Goal: Task Accomplishment & Management: Manage account settings

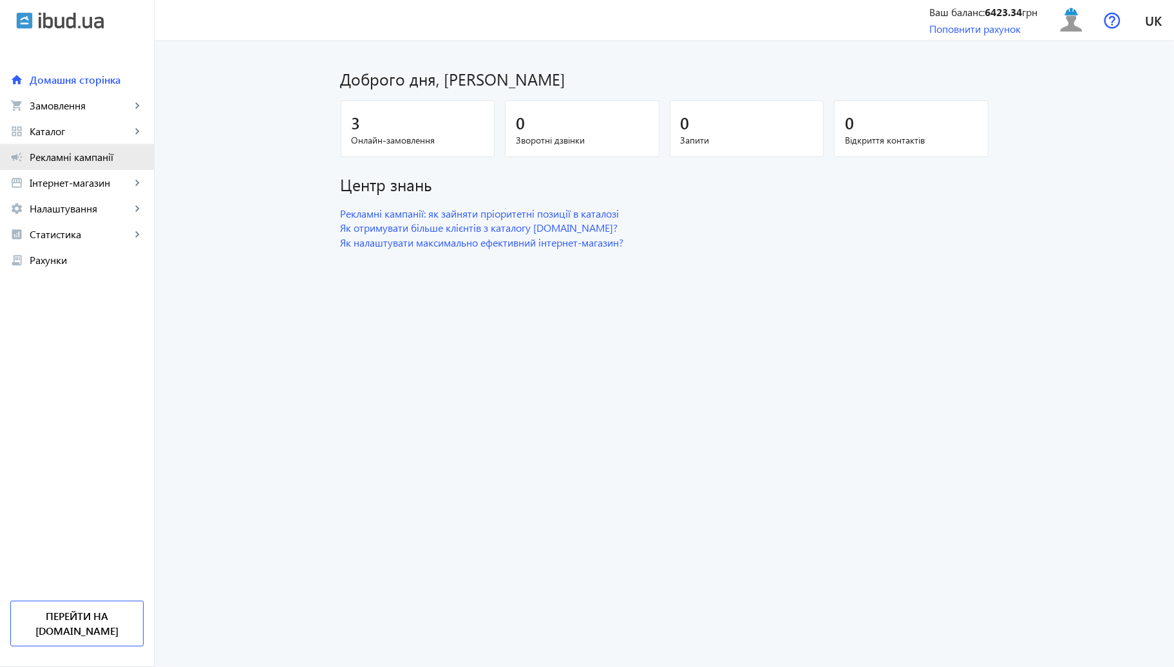
click at [108, 156] on span "Рекламні кампанії" at bounding box center [87, 157] width 114 height 13
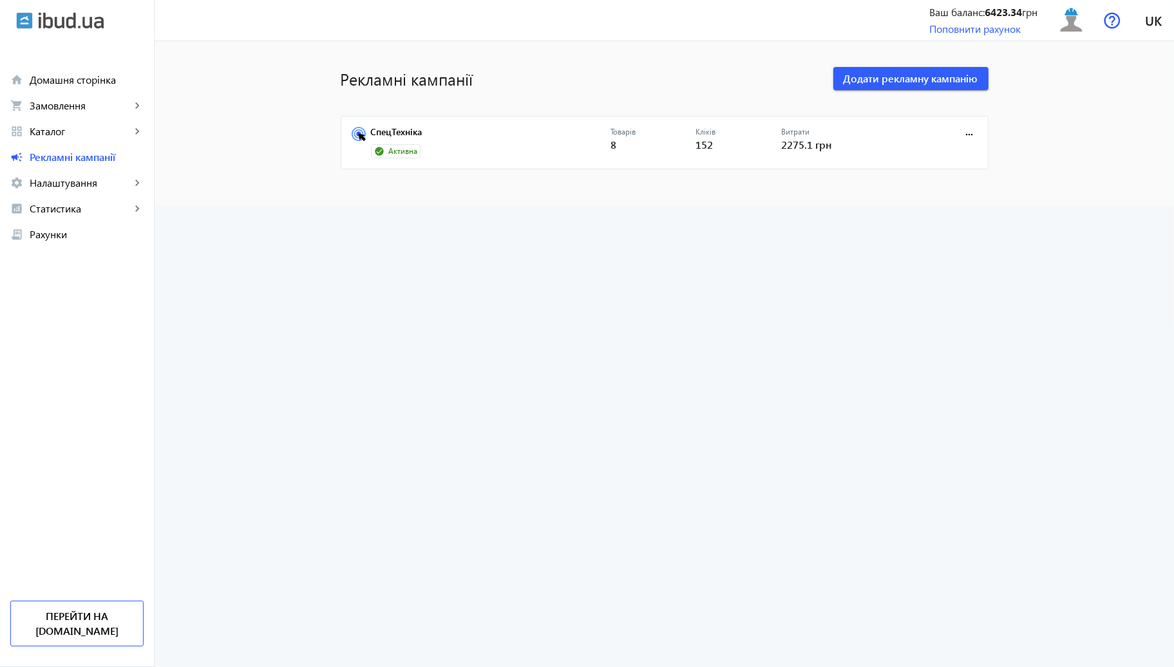
click at [467, 124] on mat-card "СпецТехніка Активна Товарів 8 Кліків 152 Витрати 2275.1 грн more_horiz" at bounding box center [665, 143] width 648 height 54
click at [455, 144] on div "Активна" at bounding box center [491, 151] width 240 height 14
click at [455, 134] on link "СпецТехніка" at bounding box center [491, 136] width 240 height 18
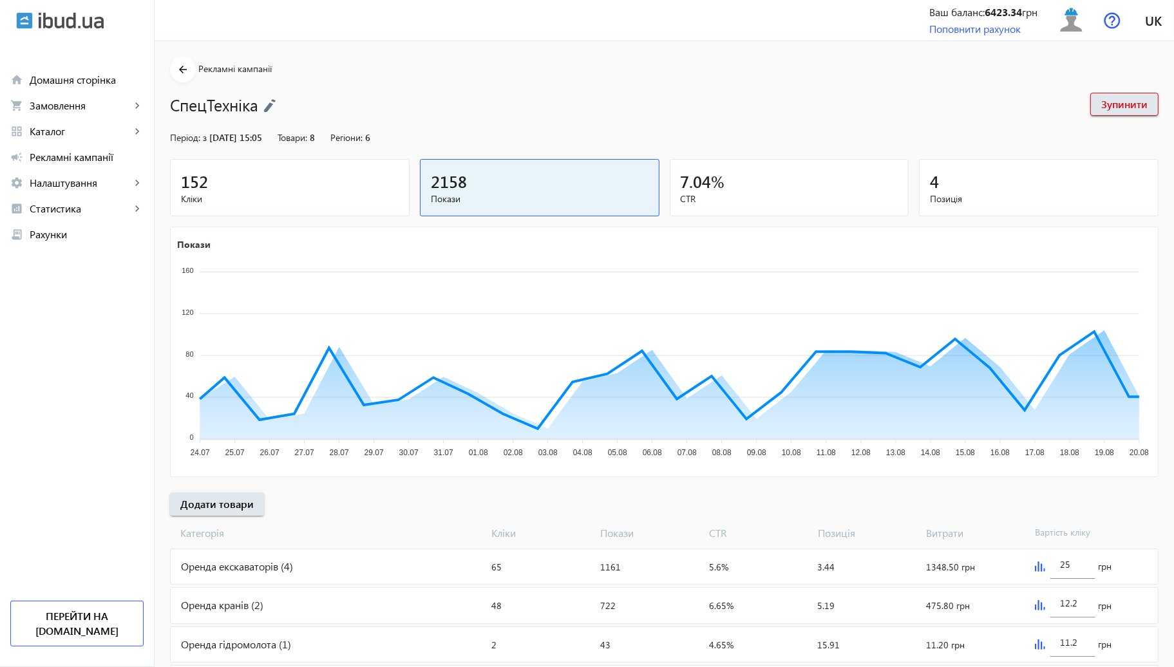
click at [318, 177] on div "152" at bounding box center [290, 181] width 218 height 23
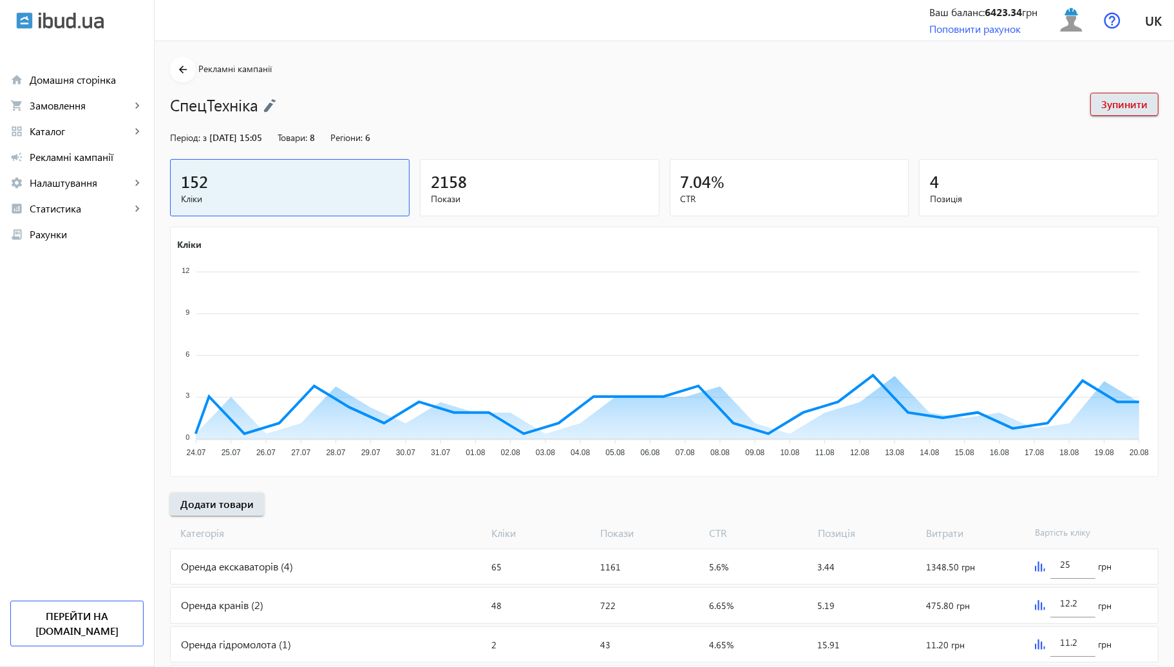
click at [448, 174] on span "2158" at bounding box center [449, 181] width 36 height 21
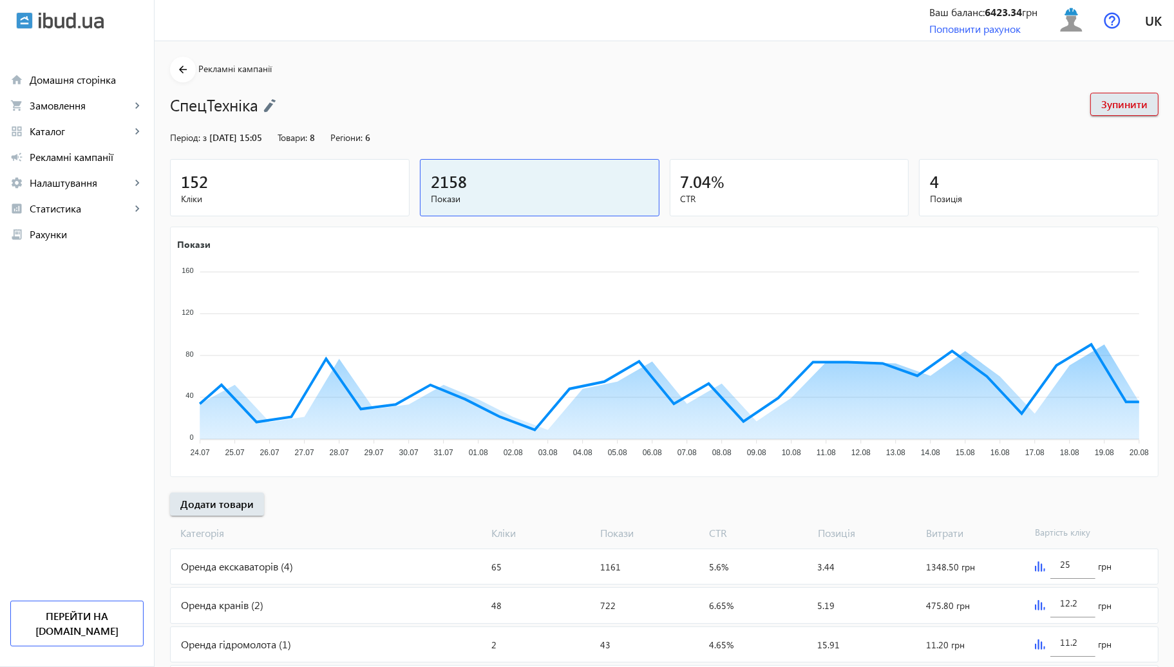
click at [358, 181] on div "152" at bounding box center [290, 181] width 218 height 23
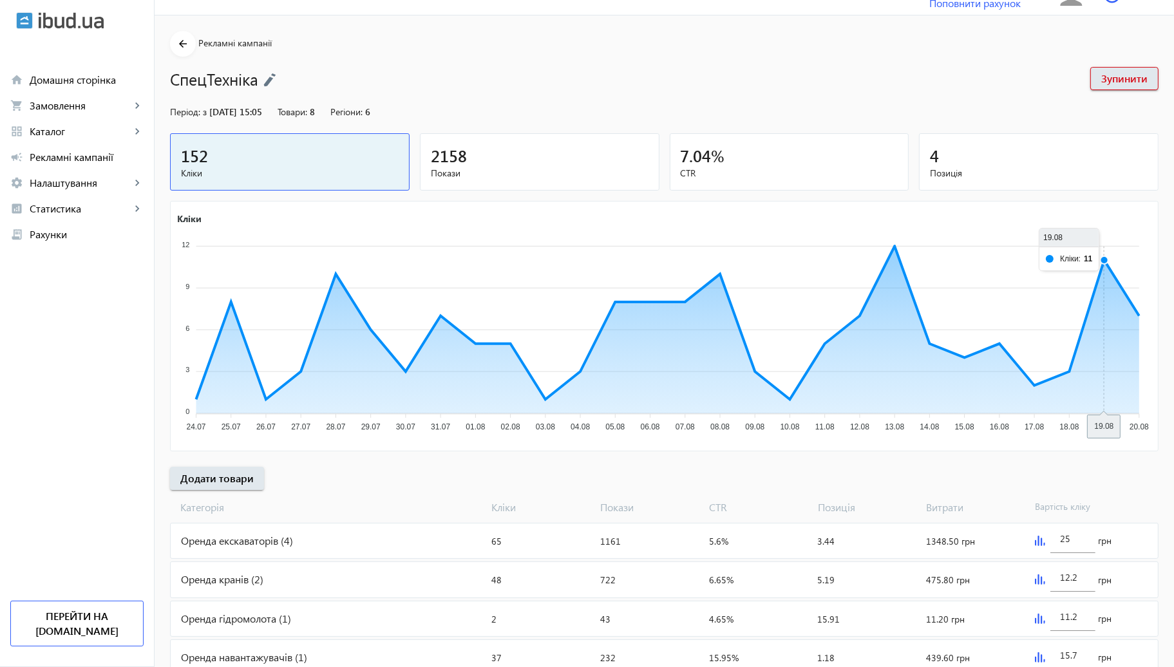
scroll to position [71, 0]
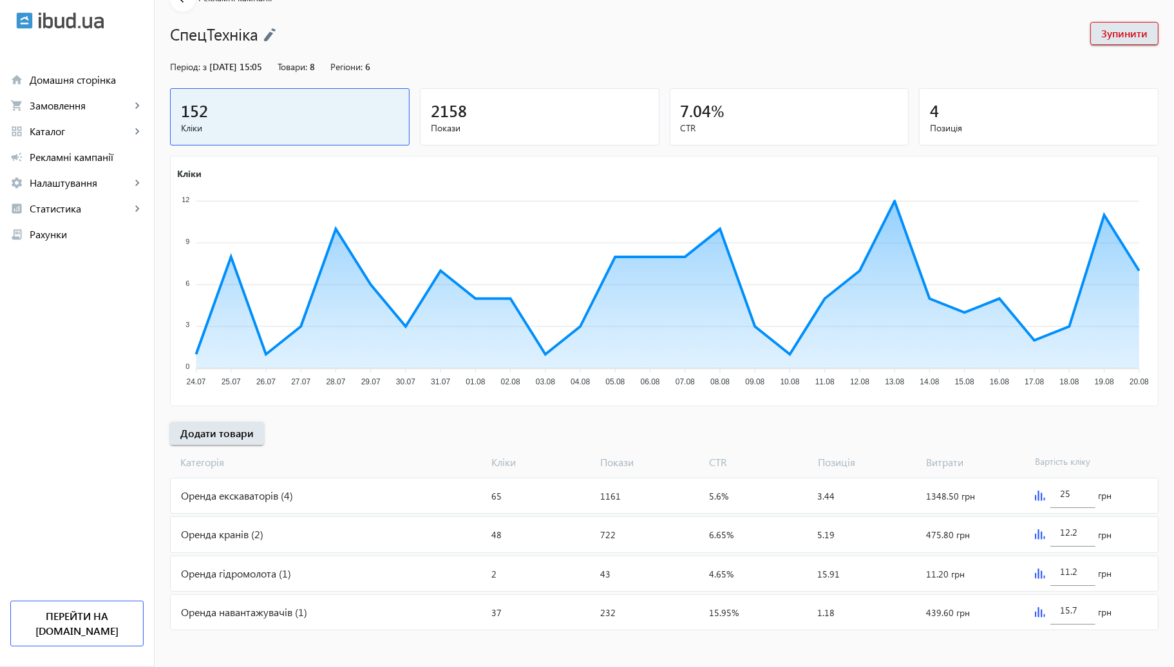
click at [1038, 532] on img at bounding box center [1040, 535] width 10 height 10
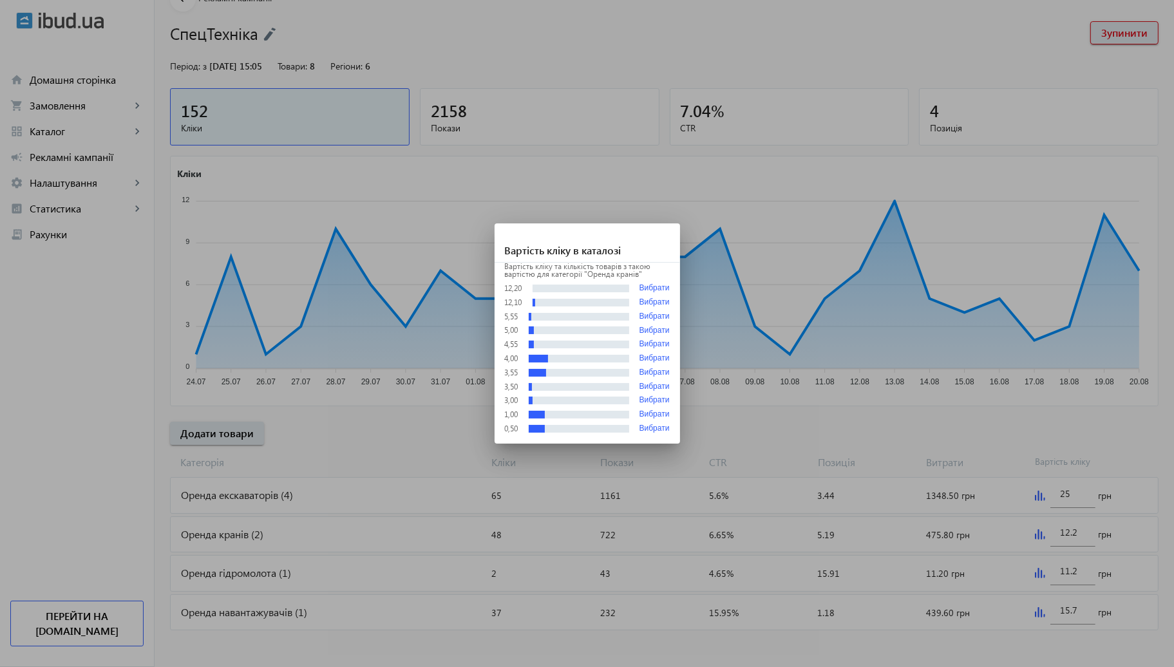
scroll to position [0, 0]
drag, startPoint x: 870, startPoint y: 461, endPoint x: 613, endPoint y: 463, distance: 257.7
click at [870, 461] on div at bounding box center [587, 333] width 1174 height 667
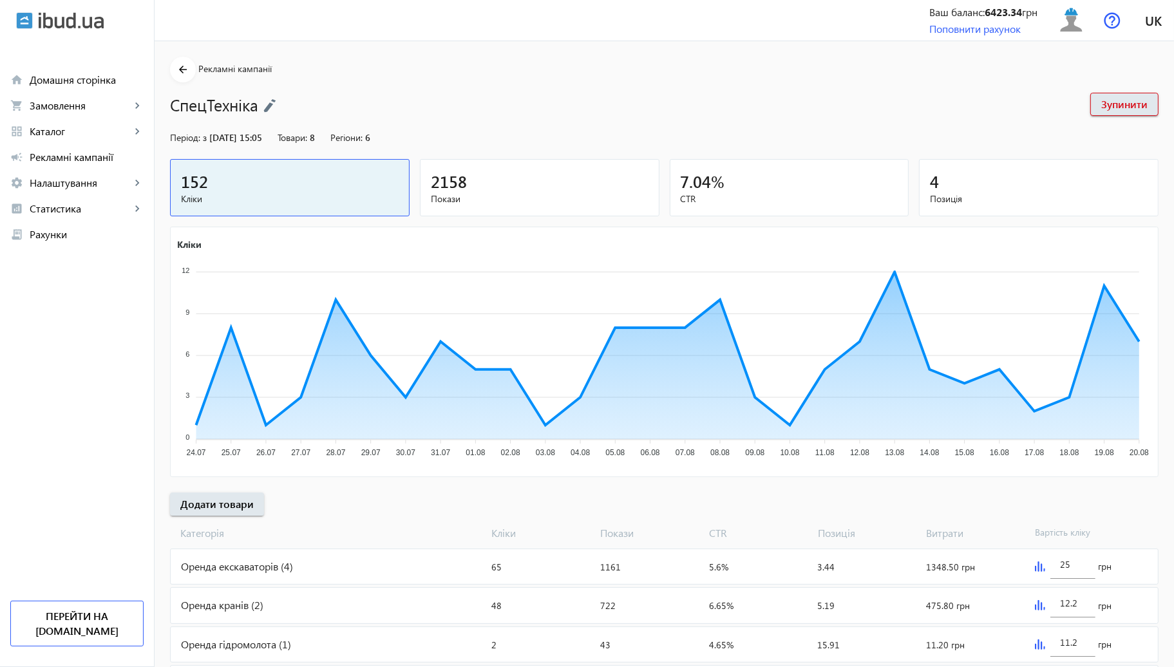
scroll to position [71, 0]
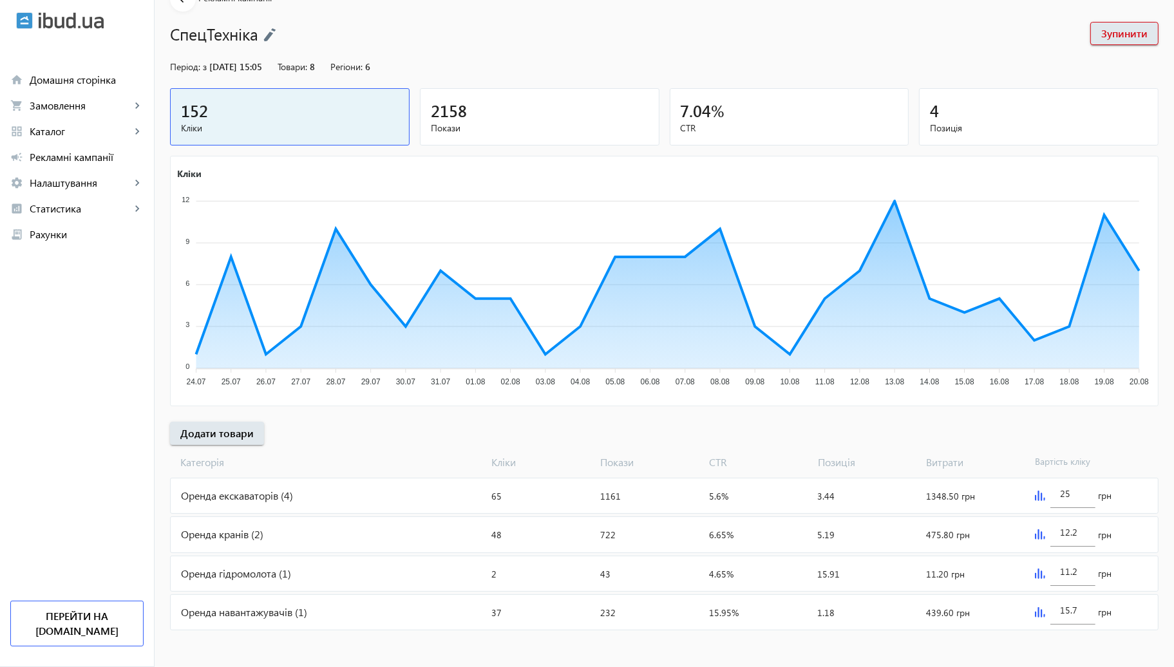
click at [428, 521] on div "Оренда кранів (2)" at bounding box center [329, 534] width 316 height 35
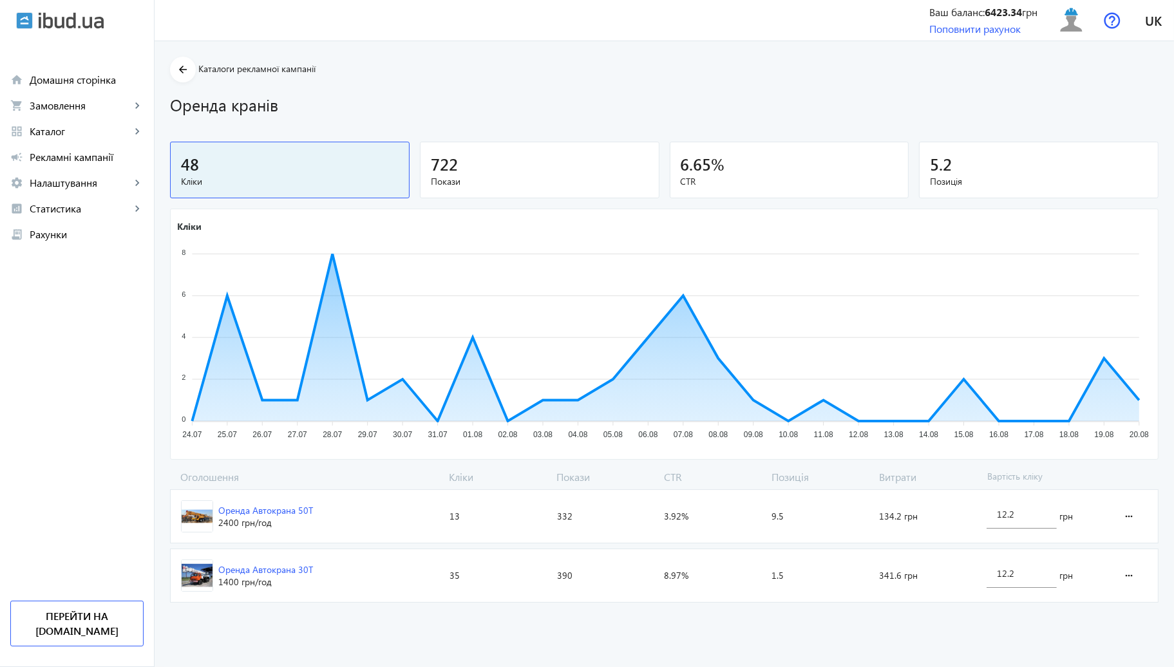
click at [329, 525] on span "Оренда Автокрана 50Т 2400 грн /год" at bounding box center [308, 516] width 274 height 53
